Goal: Information Seeking & Learning: Get advice/opinions

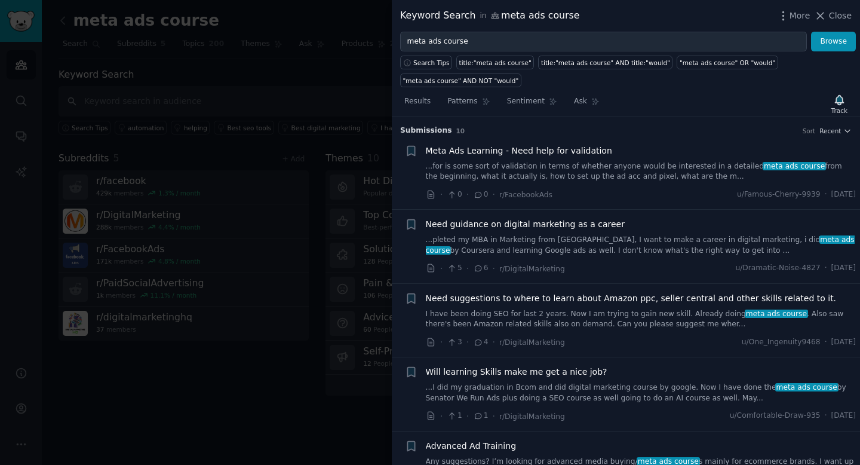
click at [677, 178] on link "...for is some sort of validation in terms of whether anyone would be intereste…" at bounding box center [641, 171] width 431 height 21
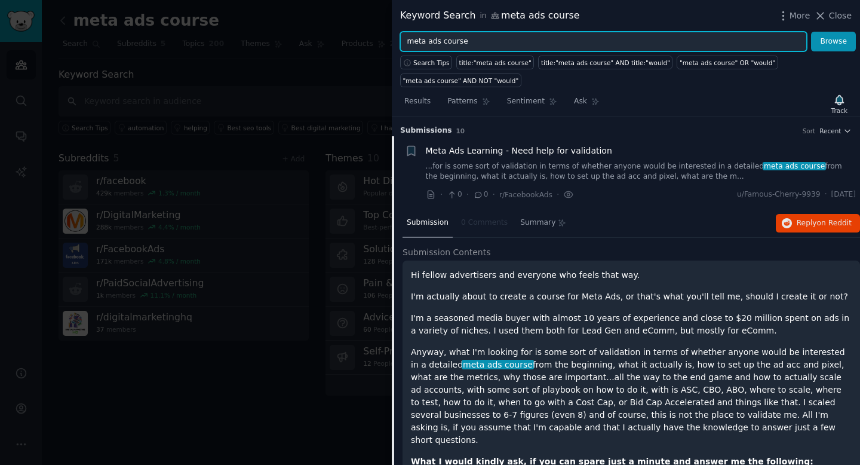
click at [558, 34] on input "meta ads course" at bounding box center [603, 42] width 407 height 20
click at [502, 45] on input "meta ads course" at bounding box center [603, 42] width 407 height 20
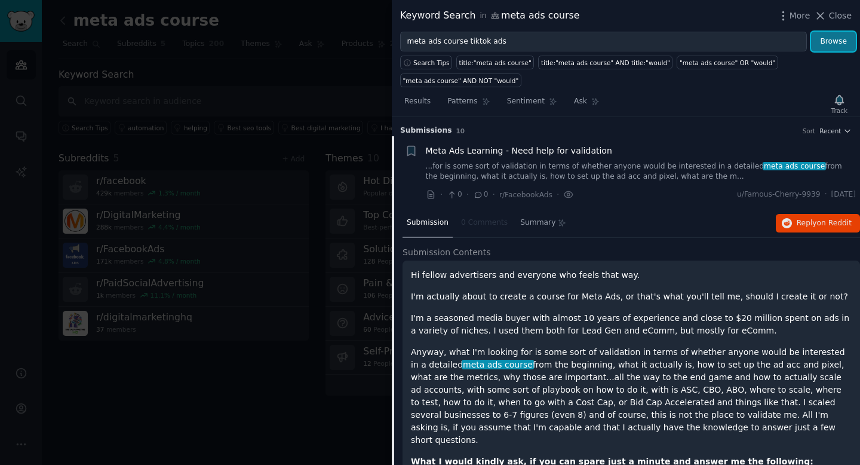
click at [824, 40] on button "Browse" at bounding box center [833, 42] width 45 height 20
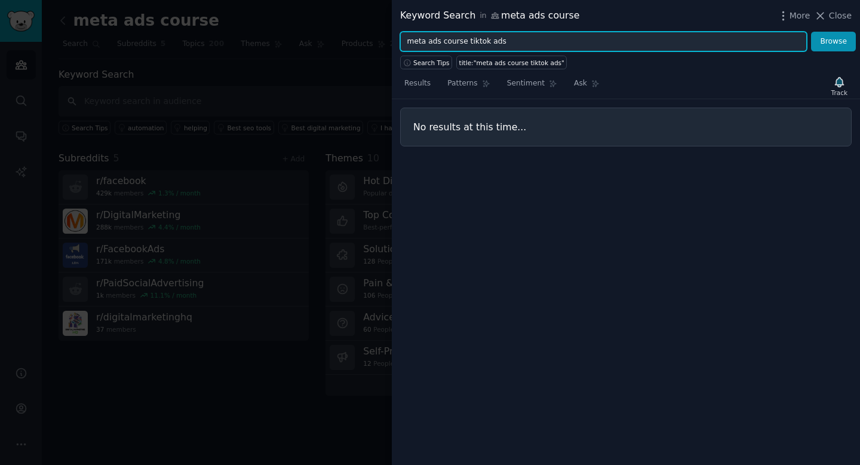
click at [589, 47] on input "meta ads course tiktok ads" at bounding box center [603, 42] width 407 height 20
type input "meta ads course"
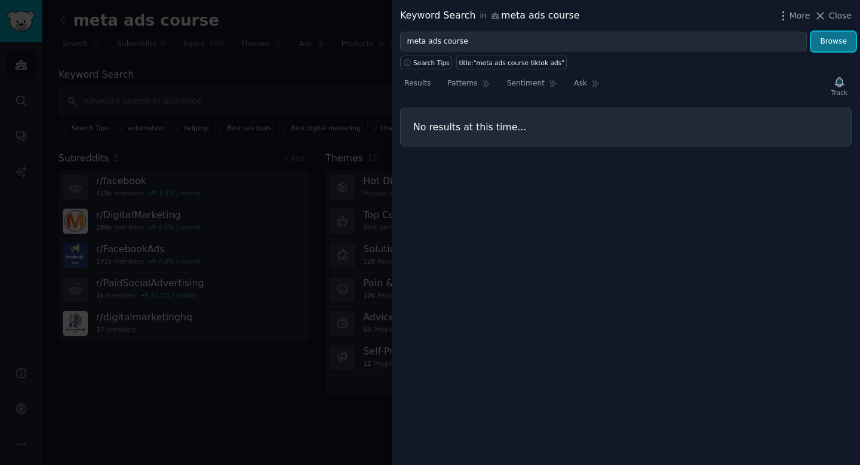
click at [849, 47] on button "Browse" at bounding box center [833, 42] width 45 height 20
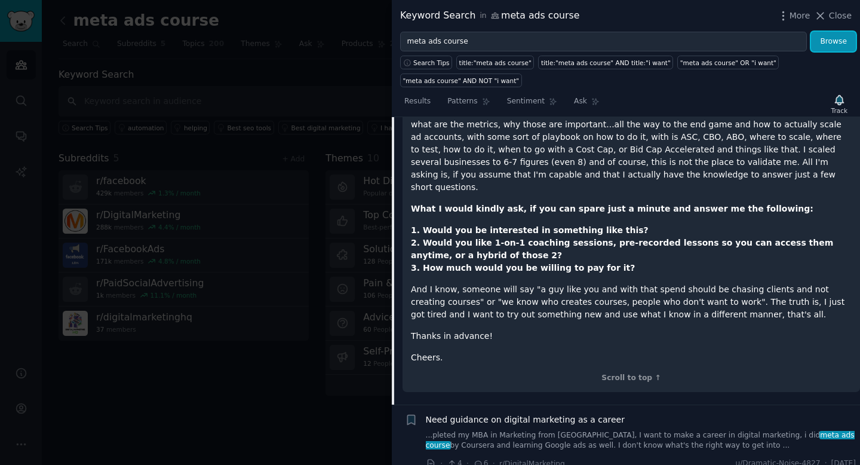
scroll to position [844, 0]
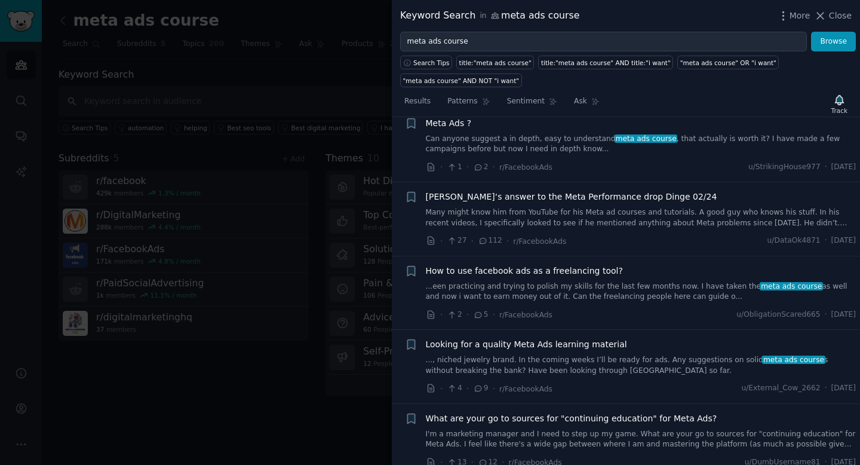
click at [245, 56] on div at bounding box center [430, 232] width 860 height 465
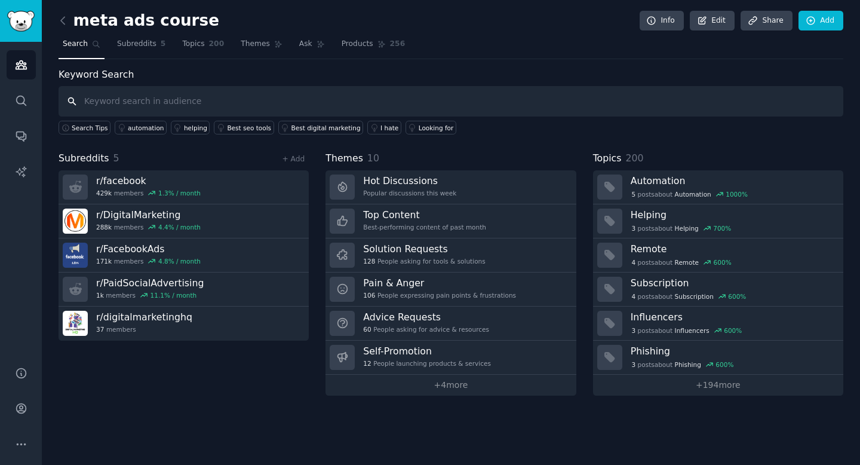
click at [245, 98] on input "text" at bounding box center [451, 101] width 785 height 30
type input "best digital marketing course"
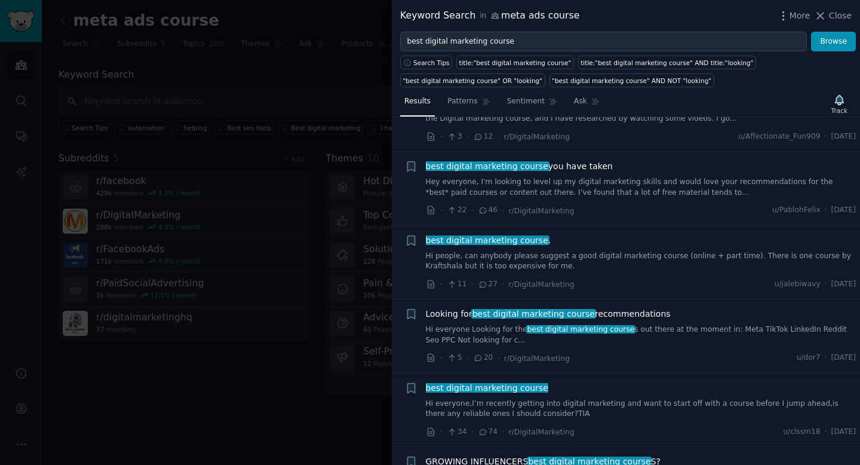
scroll to position [59, 0]
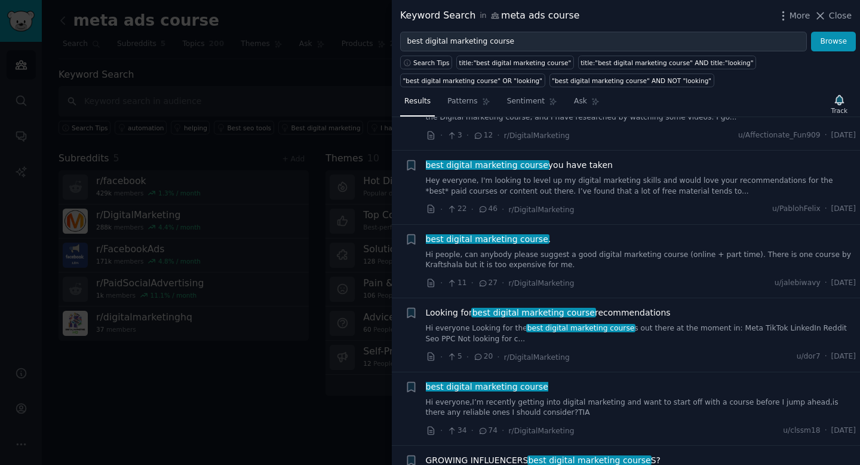
click at [532, 168] on span "best digital marketing course" at bounding box center [487, 165] width 125 height 10
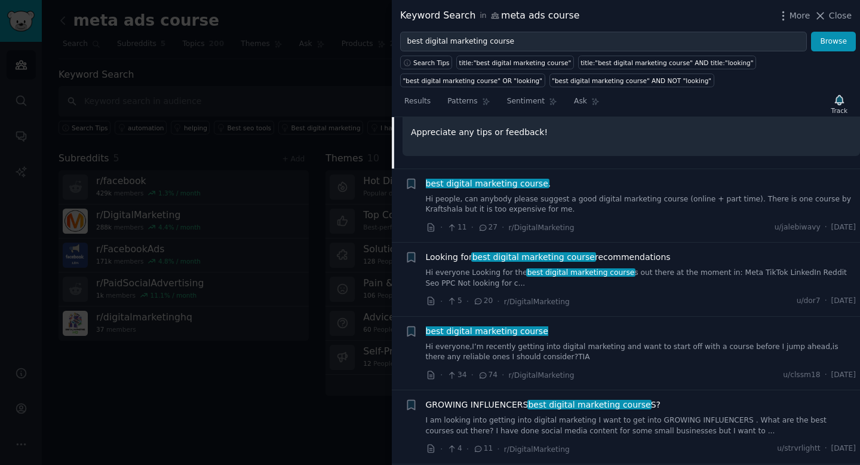
scroll to position [432, 0]
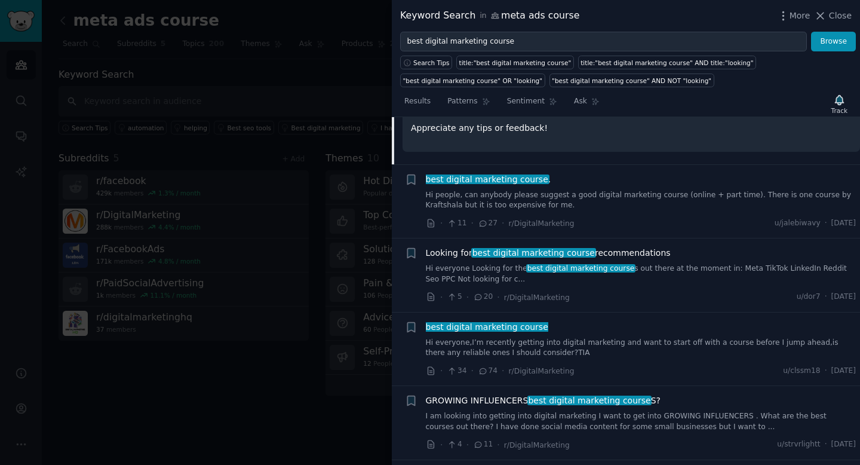
click at [544, 264] on span "best digital marketing course" at bounding box center [580, 268] width 109 height 8
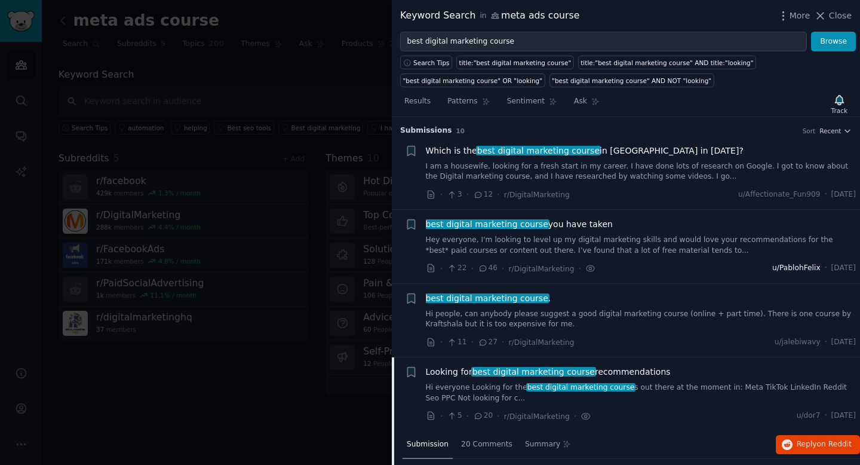
click at [779, 271] on span "u/PablohFelix" at bounding box center [796, 268] width 48 height 11
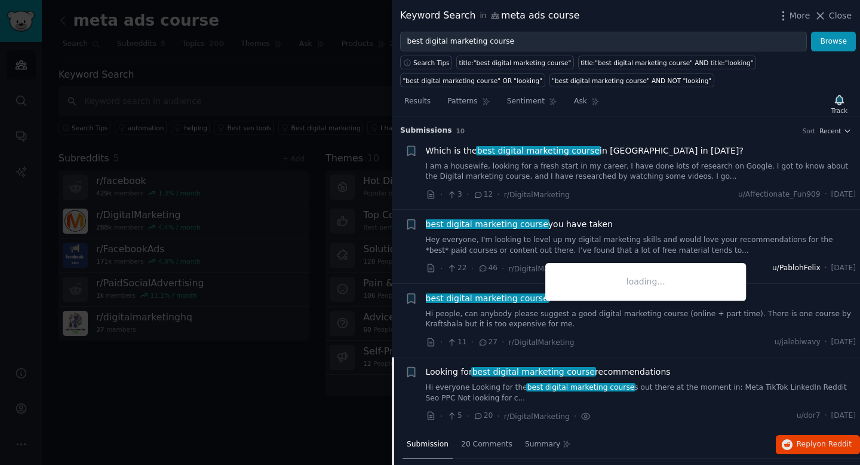
click at [779, 271] on span "u/PablohFelix" at bounding box center [796, 268] width 48 height 11
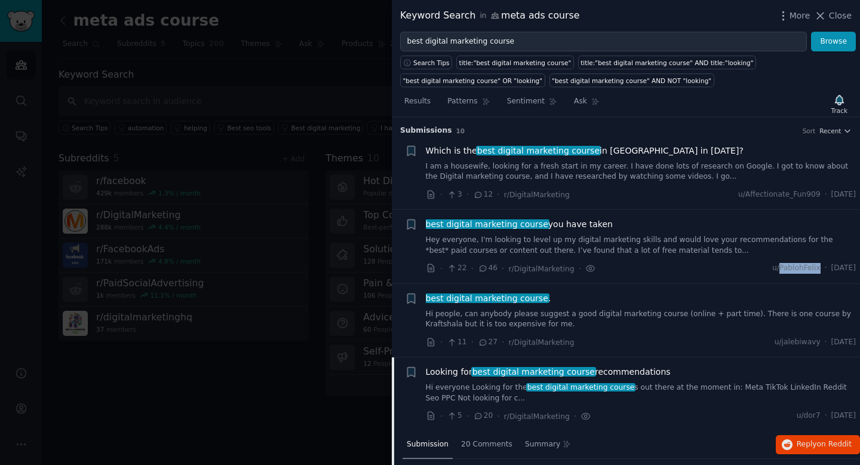
click at [657, 238] on link "Hey everyone, I'm looking to level up my digital marketing skills and would lov…" at bounding box center [641, 245] width 431 height 21
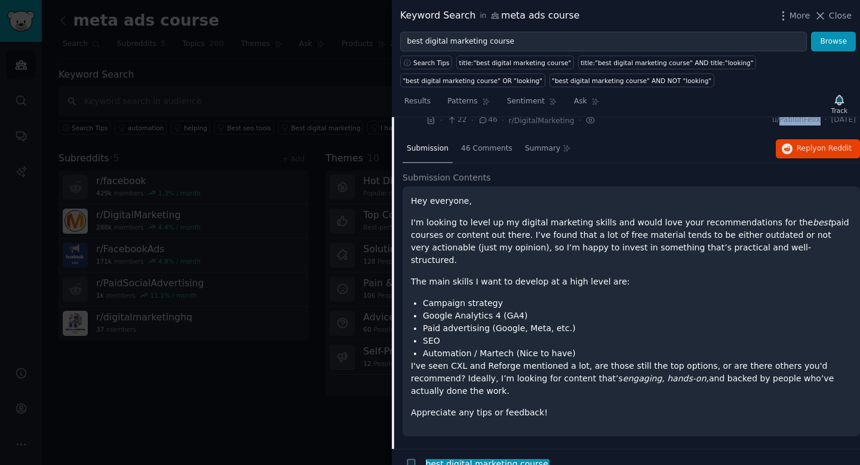
scroll to position [156, 0]
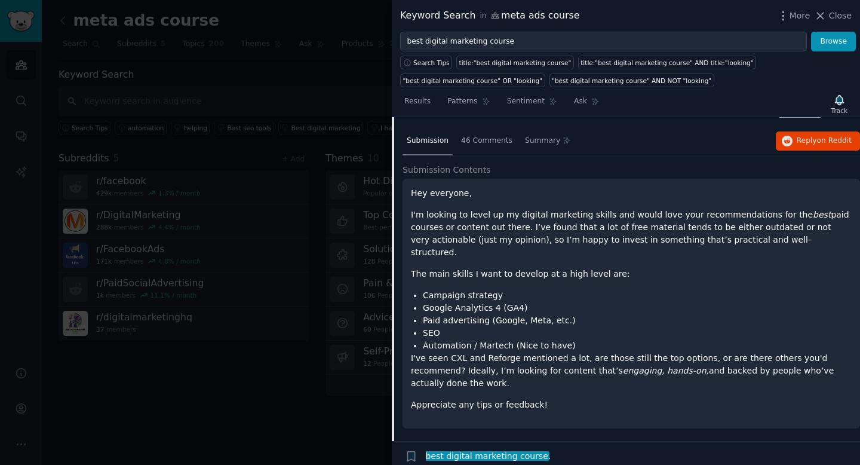
click at [376, 99] on div at bounding box center [430, 232] width 860 height 465
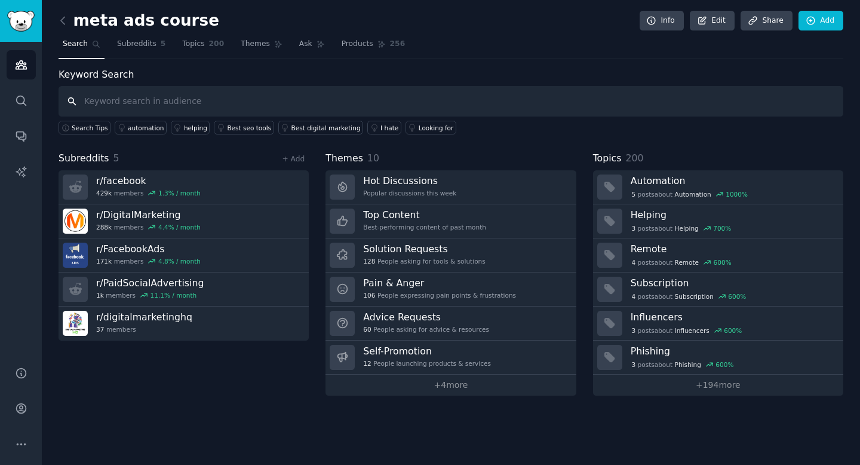
click at [253, 95] on input "text" at bounding box center [451, 101] width 785 height 30
click at [309, 121] on link "Best digital marketing" at bounding box center [320, 128] width 85 height 14
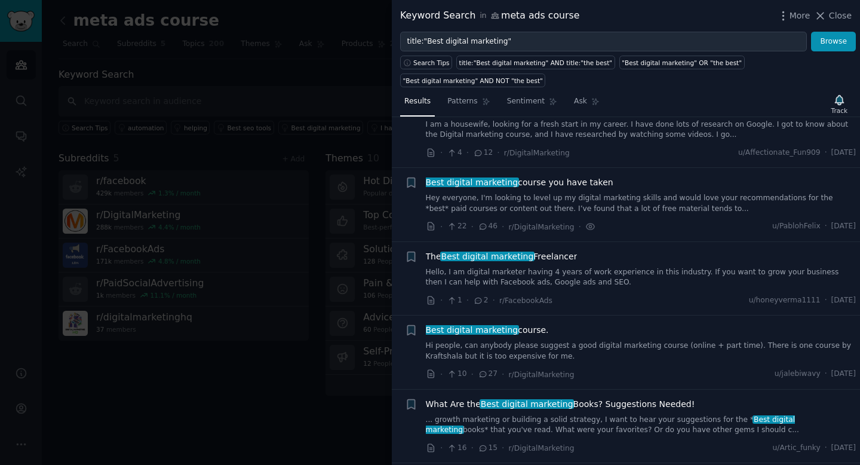
scroll to position [63, 0]
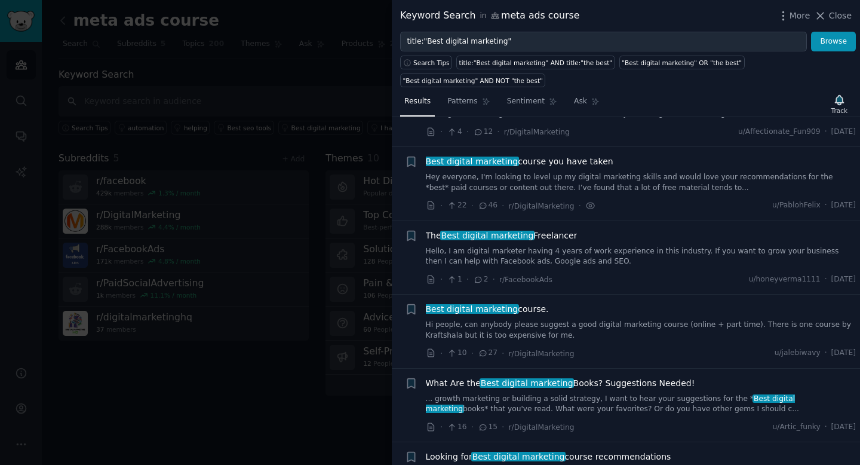
click at [276, 39] on div at bounding box center [430, 232] width 860 height 465
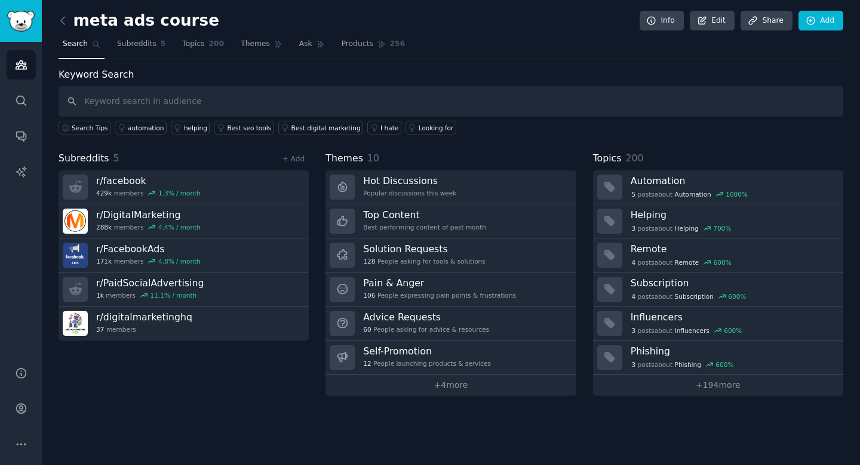
click at [69, 17] on link at bounding box center [66, 20] width 15 height 19
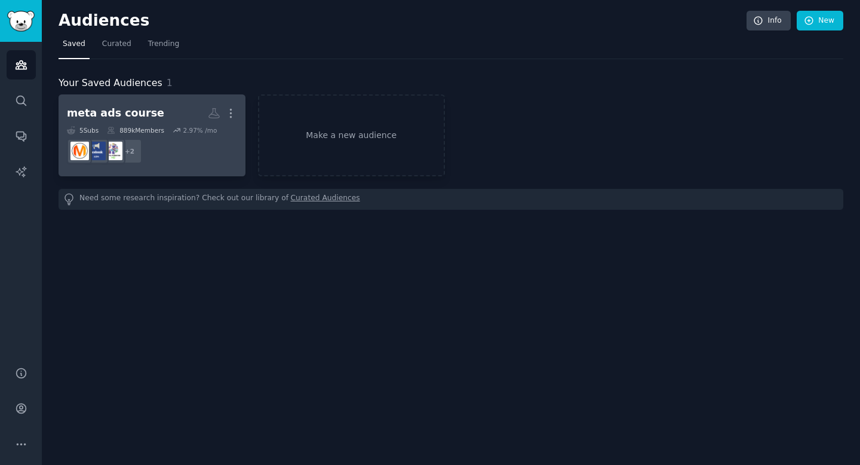
click at [184, 148] on dd "+ 2" at bounding box center [152, 150] width 170 height 33
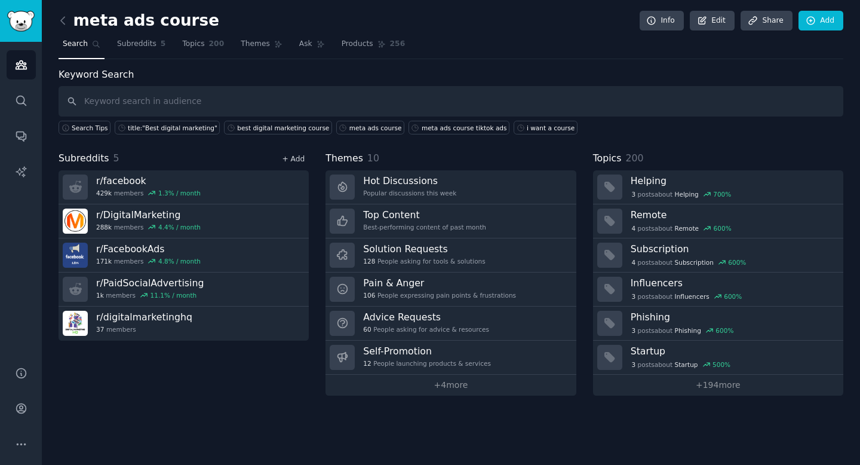
click at [293, 155] on link "+ Add" at bounding box center [293, 159] width 23 height 8
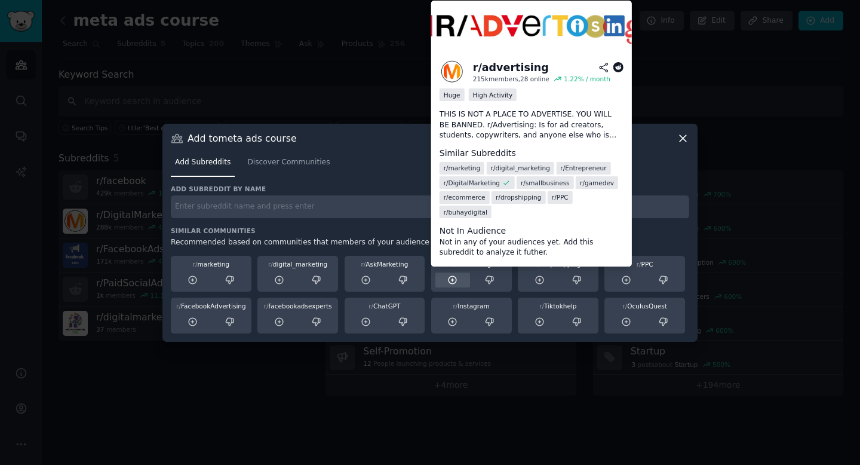
click at [458, 283] on div at bounding box center [452, 279] width 35 height 15
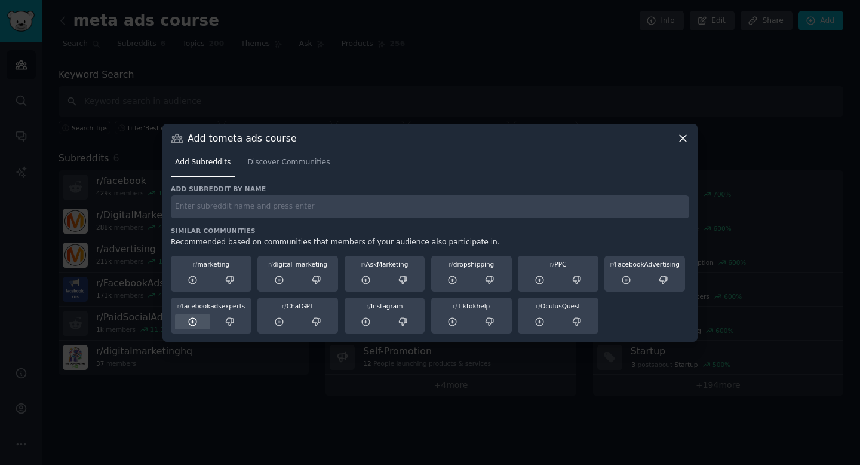
click at [195, 318] on icon at bounding box center [193, 322] width 8 height 8
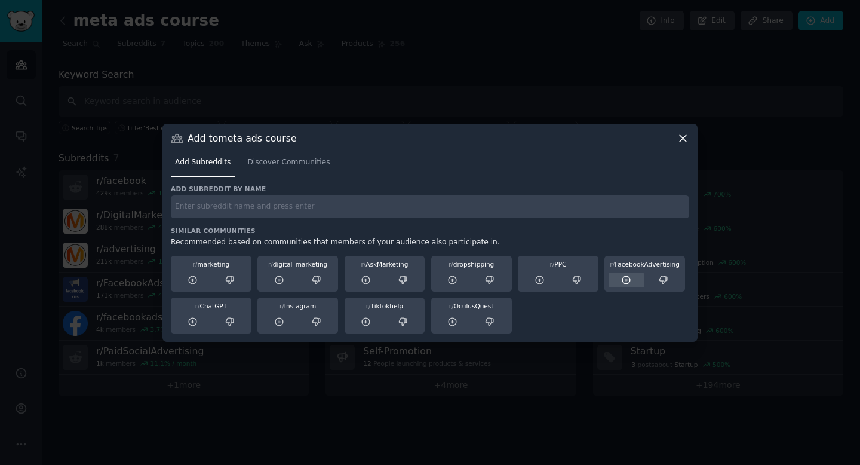
click at [631, 284] on icon at bounding box center [626, 280] width 11 height 11
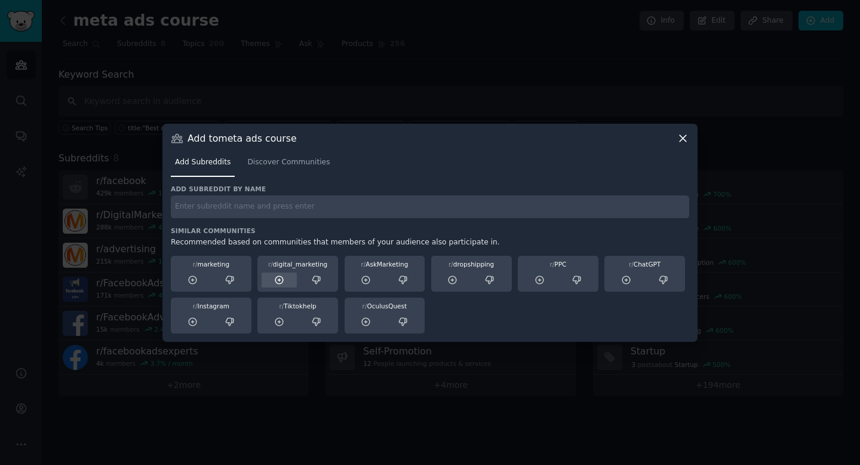
click at [278, 283] on icon at bounding box center [279, 280] width 8 height 8
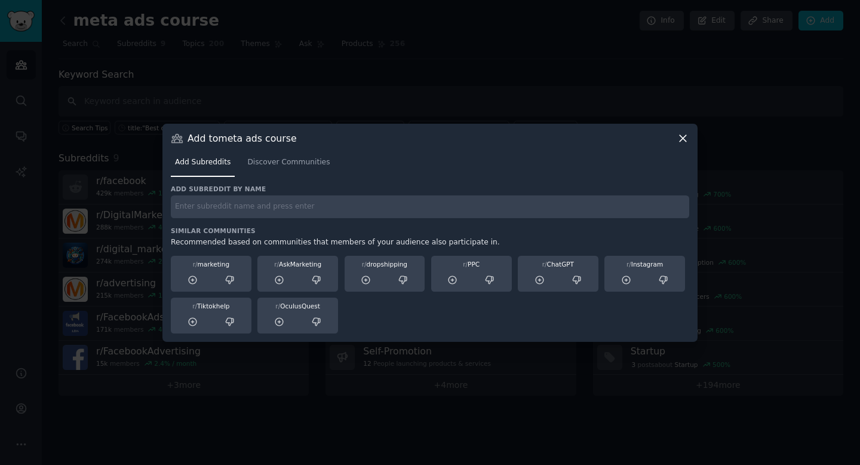
click at [412, 114] on div at bounding box center [430, 232] width 860 height 465
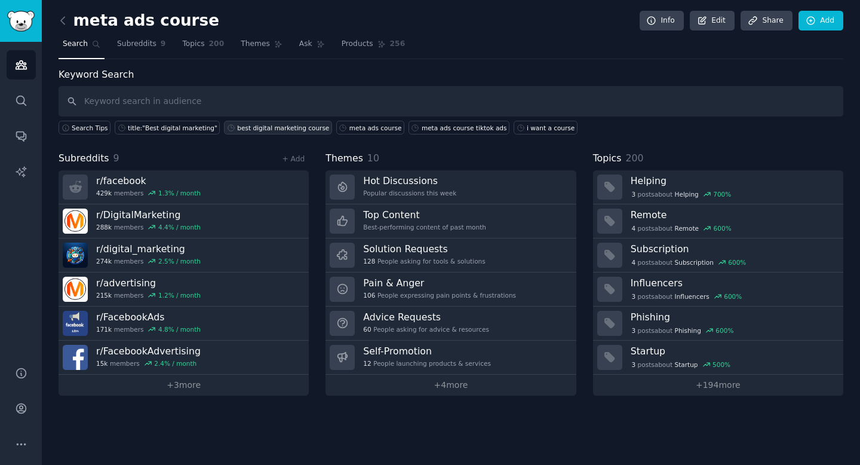
click at [267, 133] on link "best digital marketing course" at bounding box center [278, 128] width 108 height 14
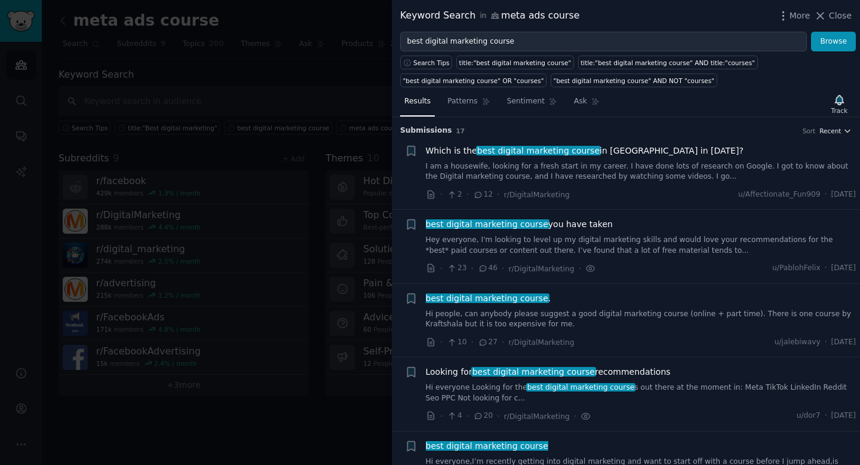
click at [828, 133] on span "Recent" at bounding box center [830, 131] width 22 height 8
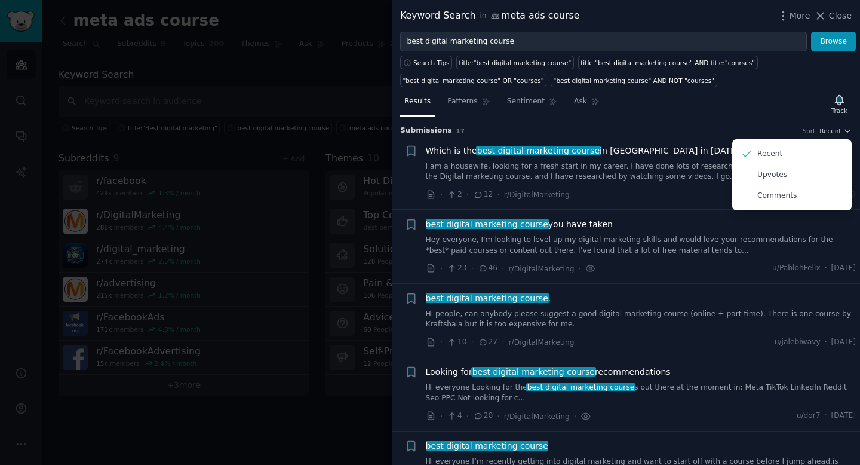
click at [724, 115] on div "Results Patterns Sentiment Ask Track" at bounding box center [626, 104] width 468 height 26
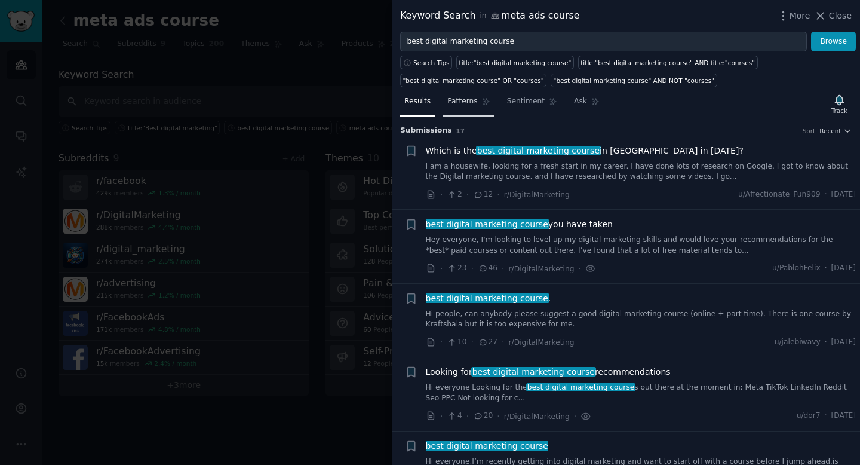
click at [457, 107] on link "Patterns" at bounding box center [468, 104] width 51 height 24
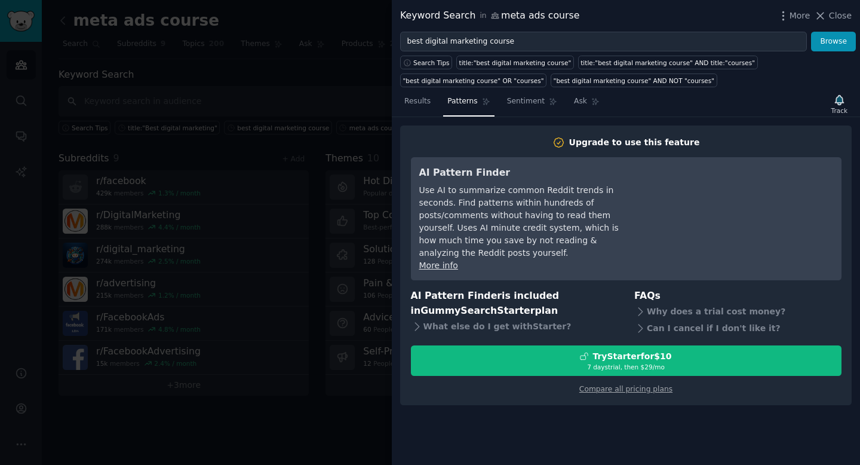
click at [323, 87] on div at bounding box center [430, 232] width 860 height 465
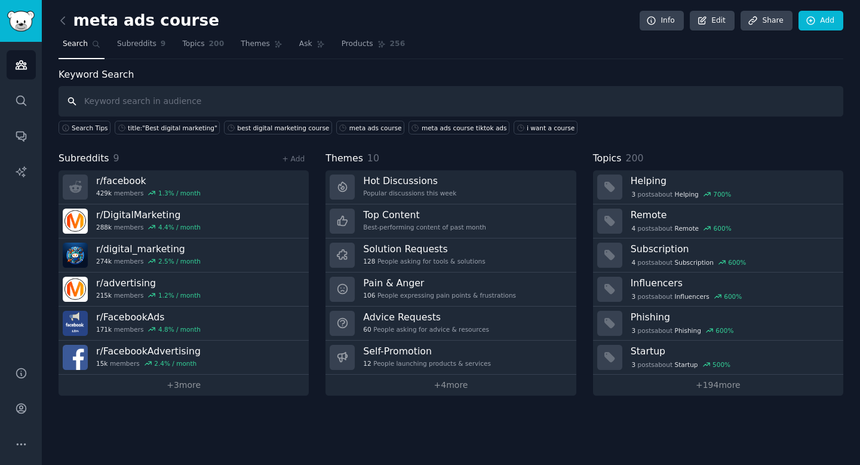
click at [281, 97] on input "text" at bounding box center [451, 101] width 785 height 30
type input "meta ads course"
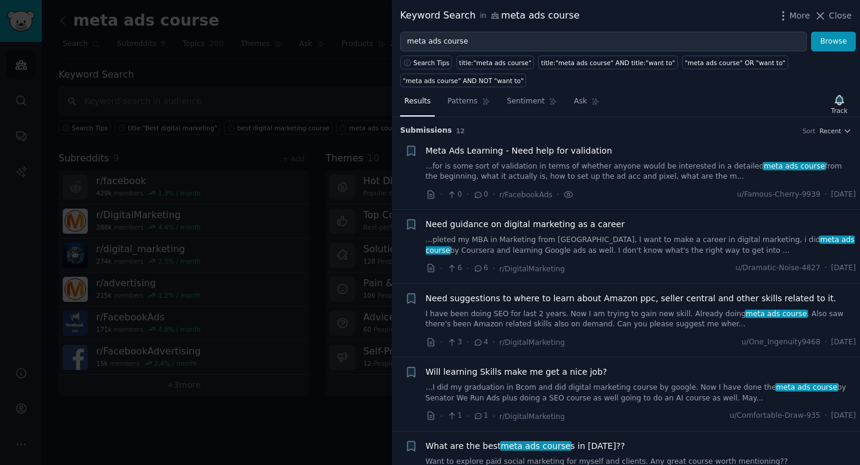
click at [609, 170] on link "...for is some sort of validation in terms of whether anyone would be intereste…" at bounding box center [641, 171] width 431 height 21
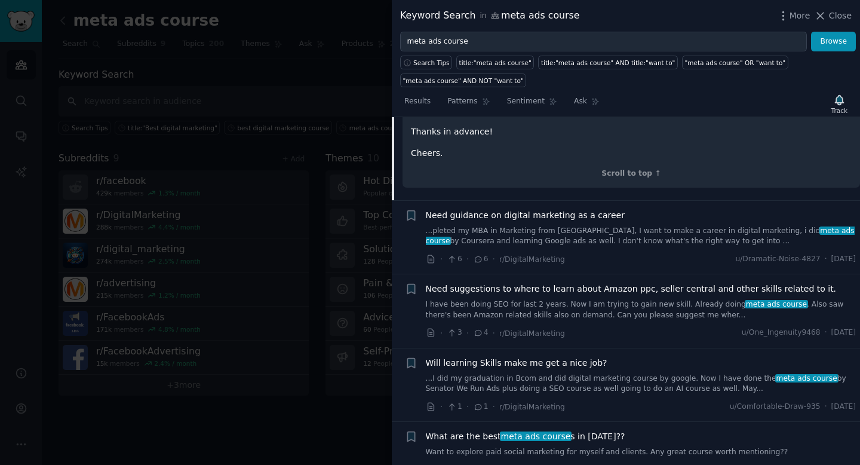
scroll to position [481, 0]
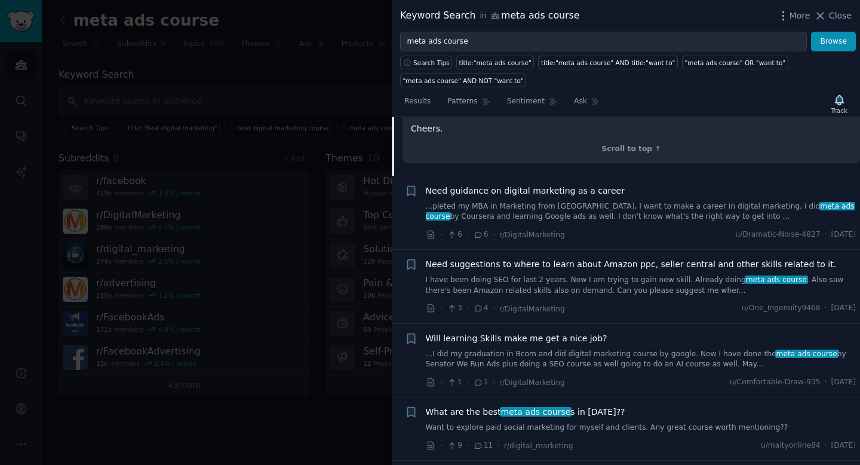
click at [593, 202] on link "...pleted my MBA in Marketing from [GEOGRAPHIC_DATA], I want to make a career i…" at bounding box center [641, 211] width 431 height 21
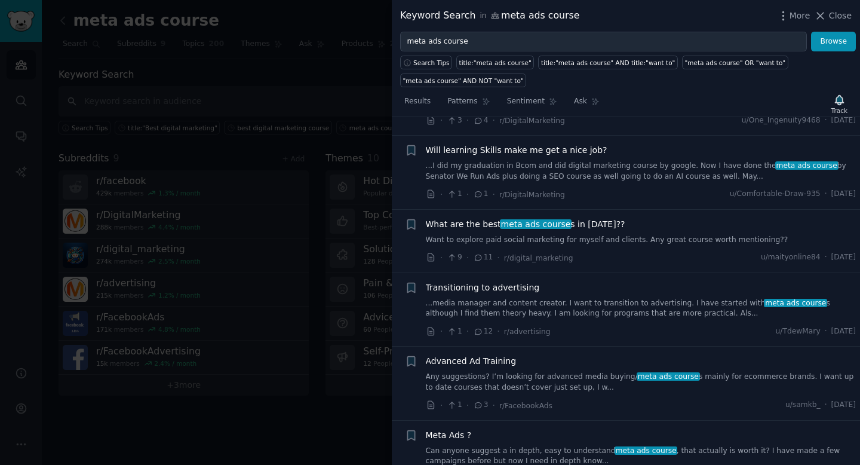
scroll to position [423, 0]
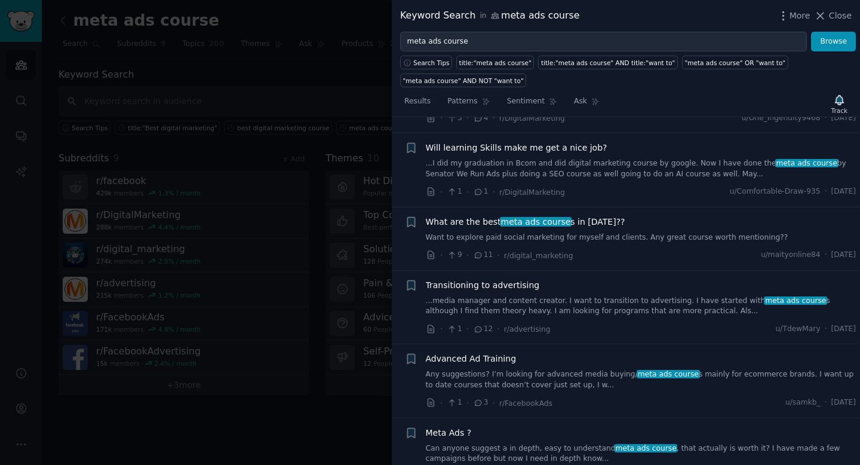
click at [661, 232] on link "Want to explore paid social marketing for myself and clients. Any great course …" at bounding box center [641, 237] width 431 height 11
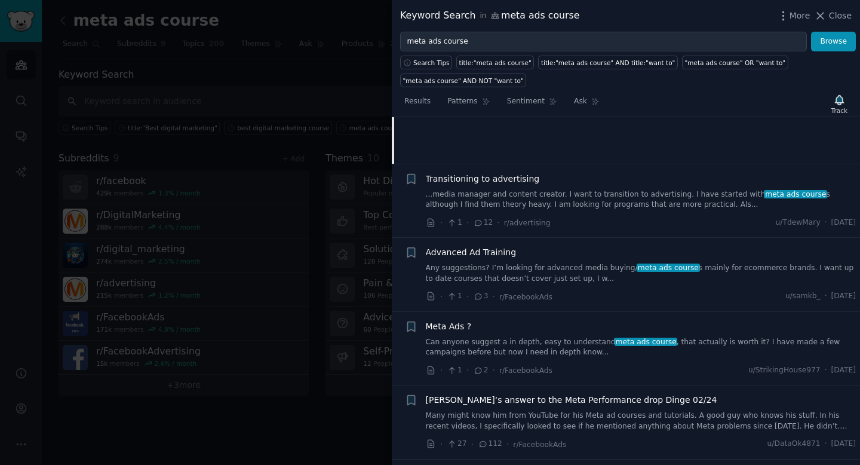
scroll to position [515, 0]
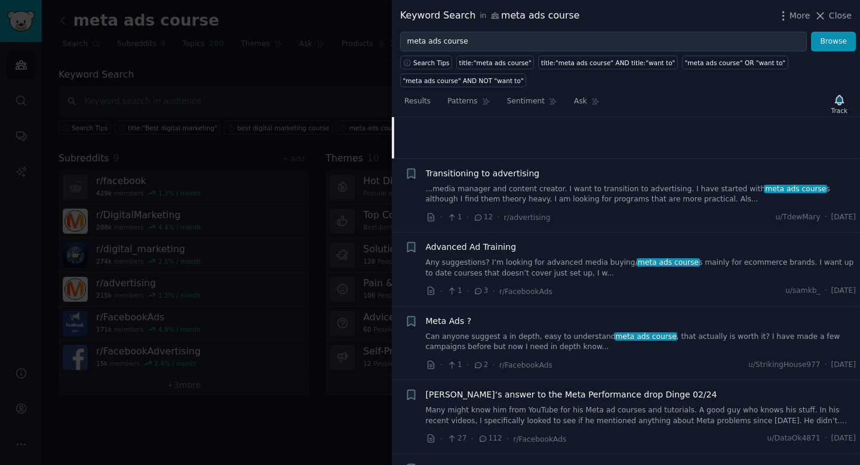
click at [568, 270] on link "Any suggestions? I’m looking for advanced media buying/ meta ads course s mainl…" at bounding box center [641, 267] width 431 height 21
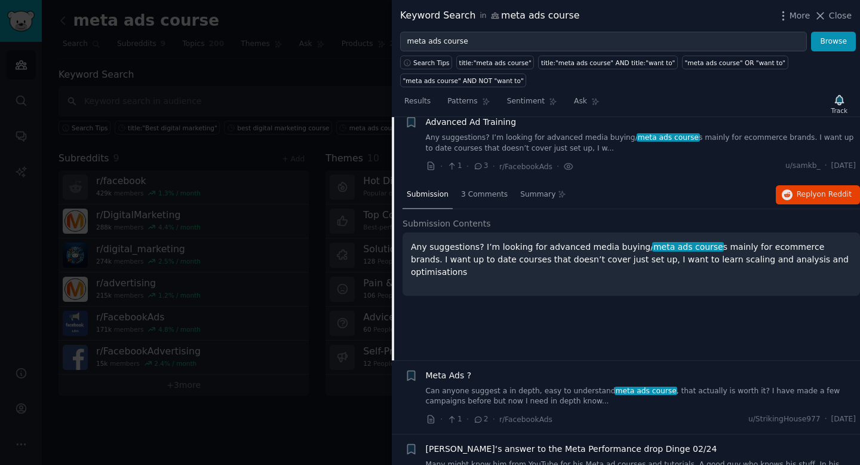
scroll to position [451, 0]
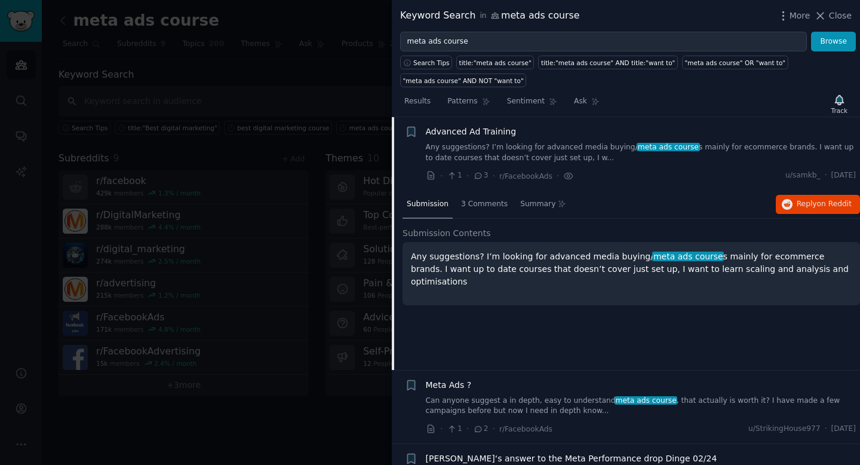
click at [555, 249] on div "Any suggestions? I’m looking for advanced media buying/ meta ads course s mainl…" at bounding box center [631, 273] width 457 height 63
drag, startPoint x: 774, startPoint y: 180, endPoint x: 787, endPoint y: 180, distance: 12.5
click at [787, 180] on span "u/samkb_" at bounding box center [802, 175] width 35 height 11
click at [779, 167] on div "Advanced Ad Training Any suggestions? I’m looking for advanced media buying/ me…" at bounding box center [641, 153] width 431 height 57
drag, startPoint x: 773, startPoint y: 178, endPoint x: 798, endPoint y: 177, distance: 25.1
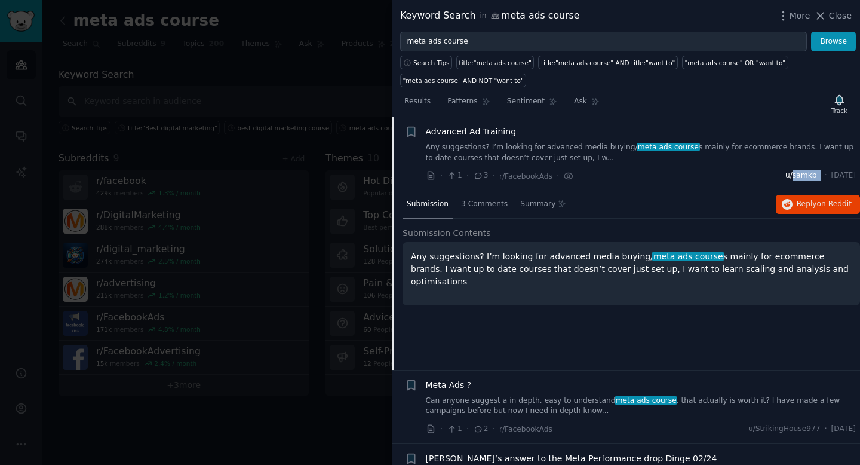
click at [798, 177] on span "u/samkb_" at bounding box center [802, 175] width 35 height 11
drag, startPoint x: 773, startPoint y: 177, endPoint x: 800, endPoint y: 176, distance: 27.5
click at [800, 176] on div "u/samkb_ · [DATE]" at bounding box center [820, 175] width 70 height 11
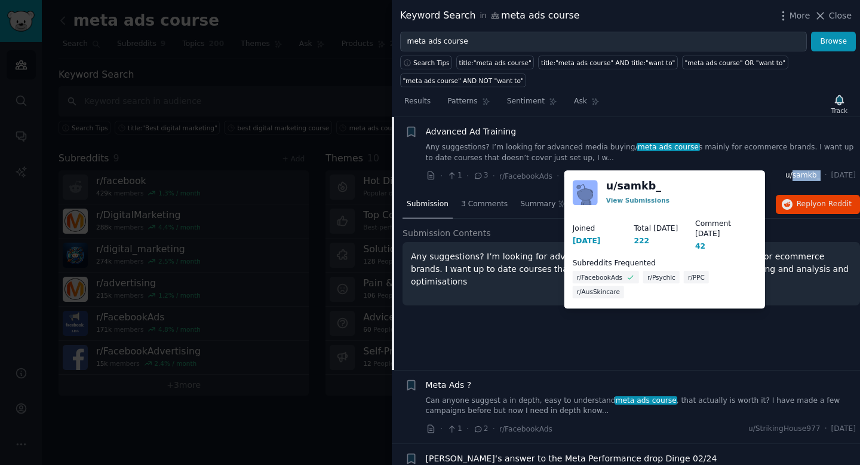
drag, startPoint x: 771, startPoint y: 177, endPoint x: 798, endPoint y: 176, distance: 26.9
click at [798, 176] on span "u/samkb_" at bounding box center [802, 175] width 35 height 11
copy span "samkb_"
